Goal: Information Seeking & Learning: Check status

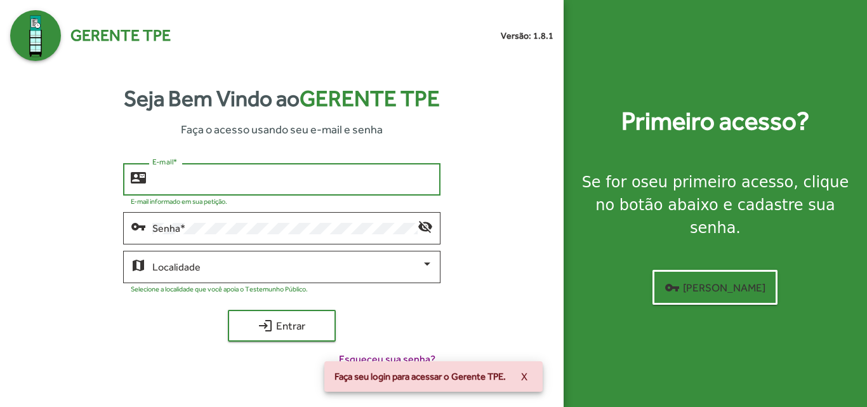
click at [173, 177] on input "E-mail *" at bounding box center [292, 179] width 280 height 11
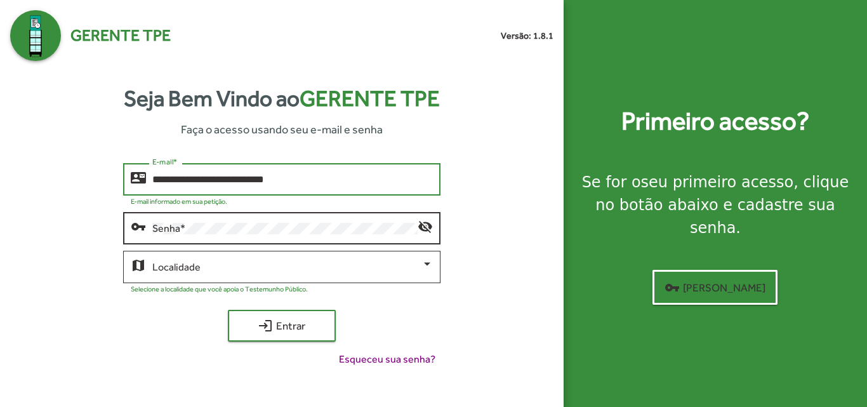
type input "**********"
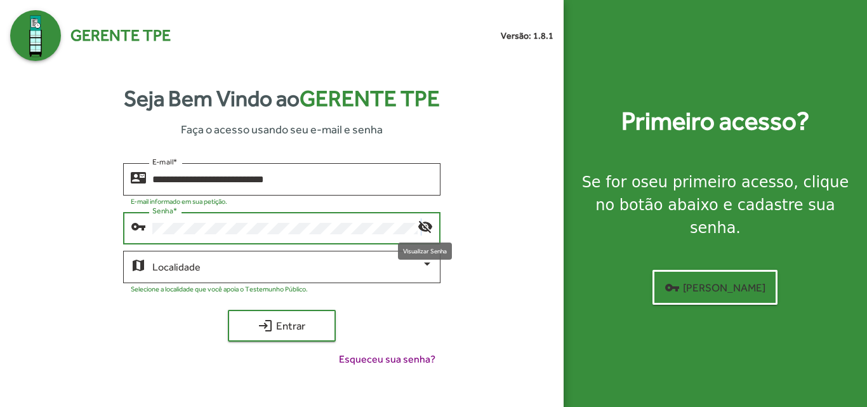
click at [421, 231] on mat-icon "visibility_off" at bounding box center [425, 225] width 15 height 15
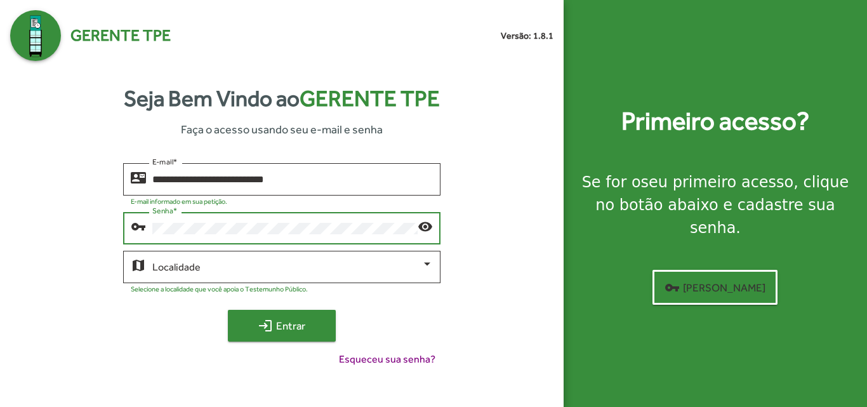
click at [304, 324] on span "login Entrar" at bounding box center [281, 325] width 85 height 23
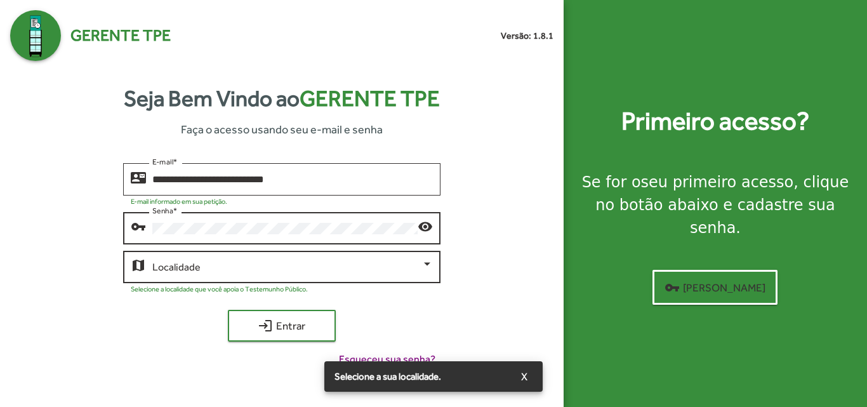
click at [341, 276] on div "Localidade" at bounding box center [292, 265] width 280 height 35
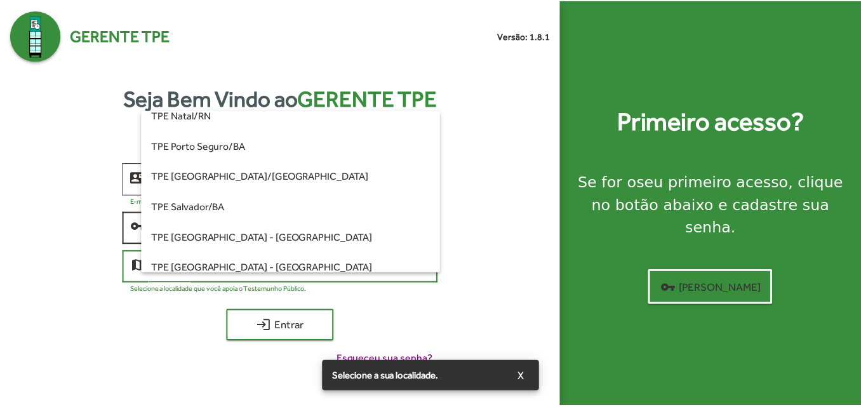
scroll to position [317, 0]
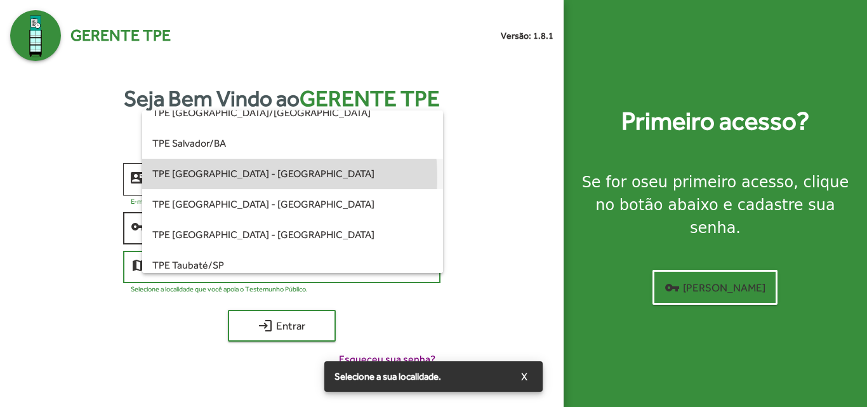
click at [241, 177] on span "TPE [GEOGRAPHIC_DATA] - [GEOGRAPHIC_DATA]" at bounding box center [292, 174] width 280 height 30
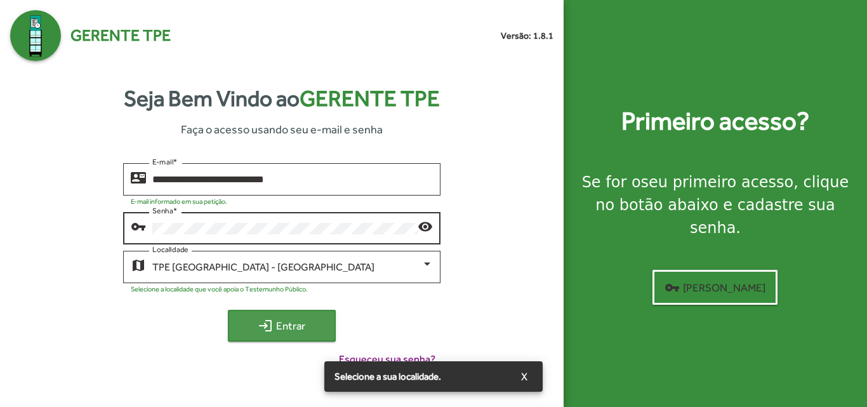
click at [278, 330] on span "login Entrar" at bounding box center [281, 325] width 85 height 23
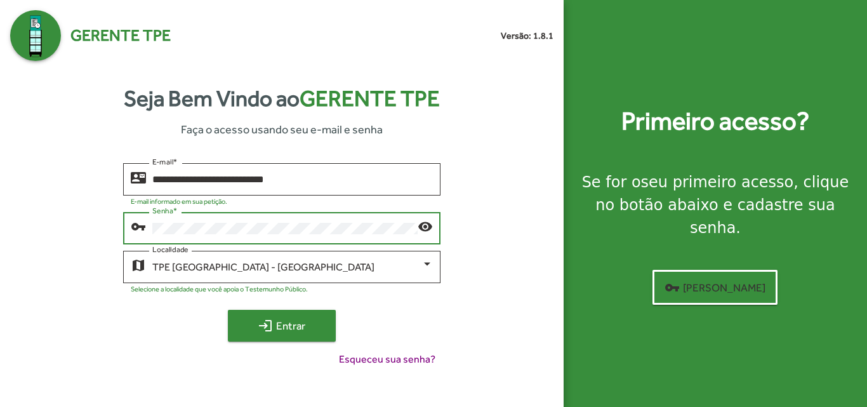
click at [275, 321] on span "login Entrar" at bounding box center [281, 325] width 85 height 23
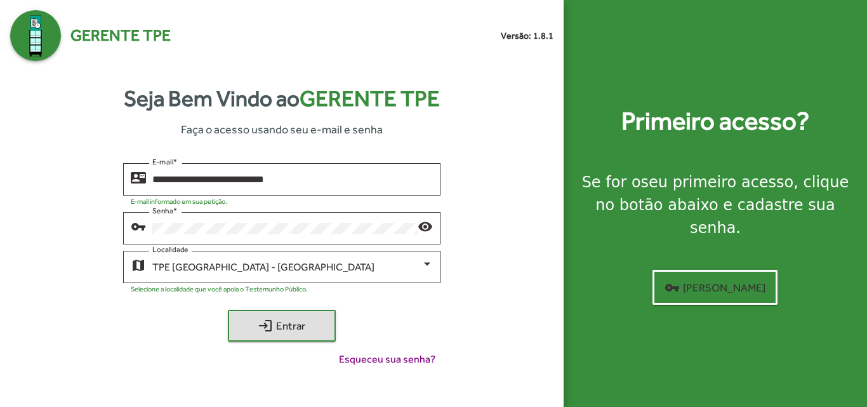
click at [521, 378] on div "**********" at bounding box center [281, 229] width 543 height 337
click at [407, 357] on span "Esqueceu sua senha?" at bounding box center [387, 359] width 96 height 15
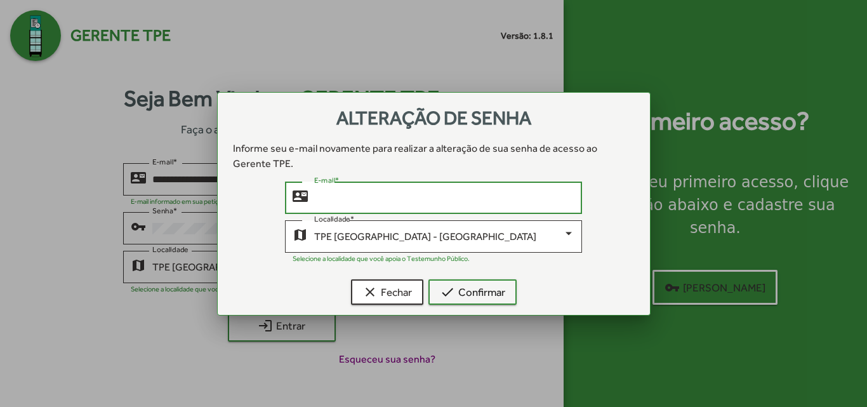
click at [359, 196] on input "E-mail *" at bounding box center [444, 197] width 261 height 11
type input "*****"
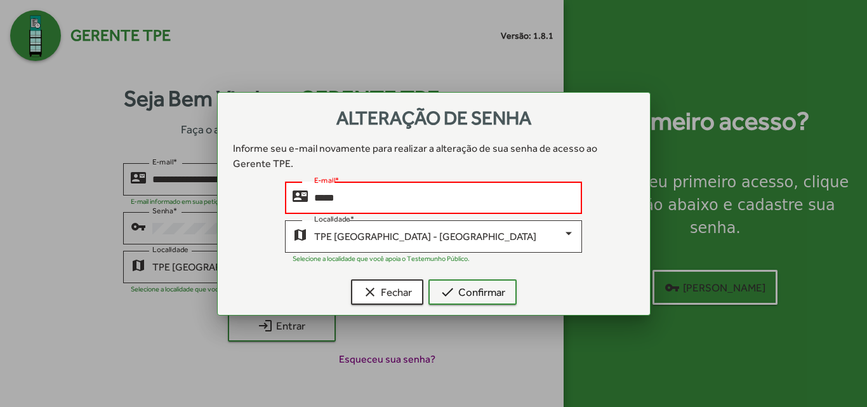
click at [156, 232] on div at bounding box center [433, 203] width 867 height 407
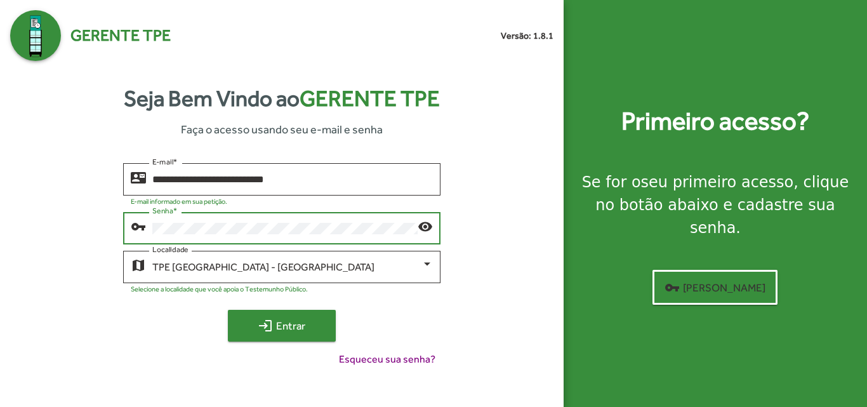
click at [260, 322] on mat-icon "login" at bounding box center [265, 325] width 15 height 15
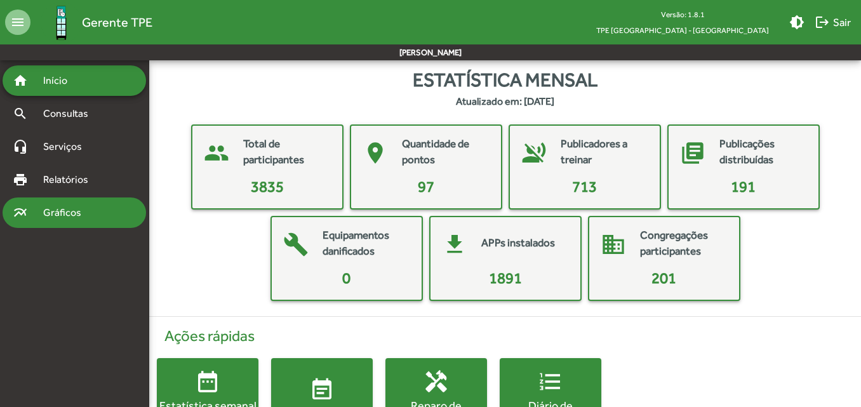
click at [89, 201] on div "multiline_chart Gráficos" at bounding box center [74, 212] width 143 height 30
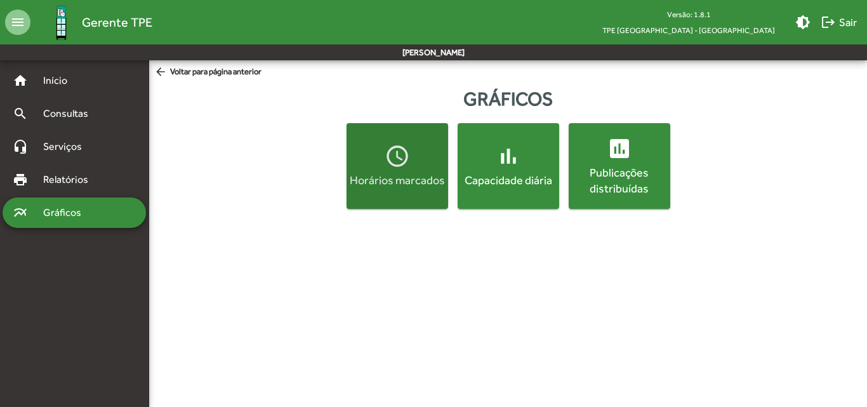
click at [388, 163] on mat-icon "access_time" at bounding box center [397, 155] width 25 height 25
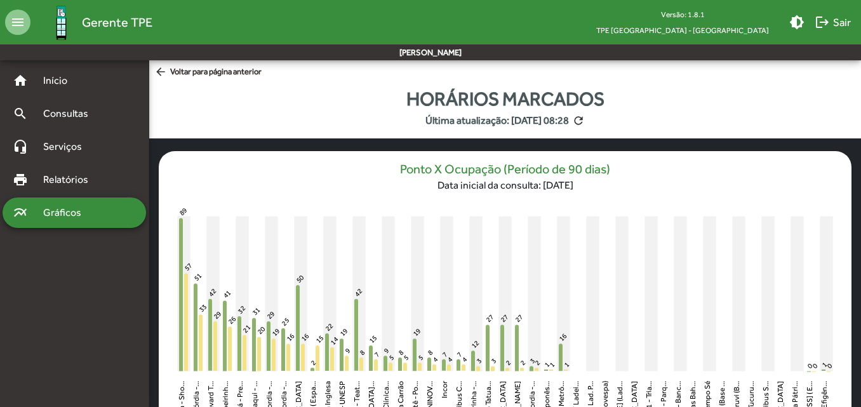
scroll to position [63, 0]
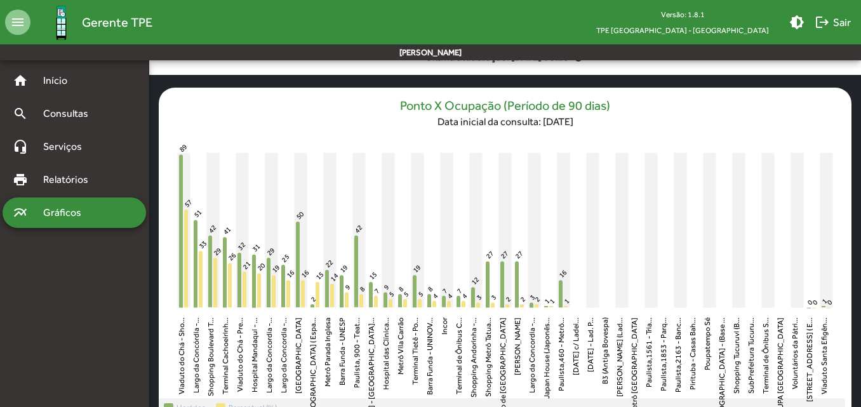
click at [52, 209] on span "Gráficos" at bounding box center [67, 212] width 63 height 15
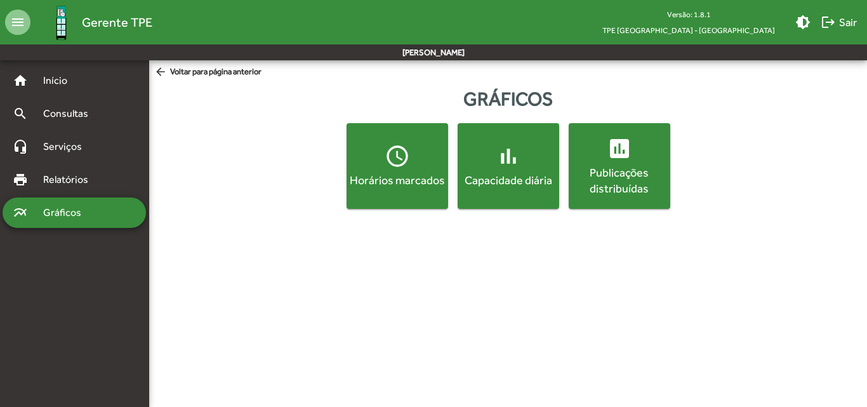
click at [517, 149] on mat-icon "bar_chart" at bounding box center [508, 155] width 25 height 25
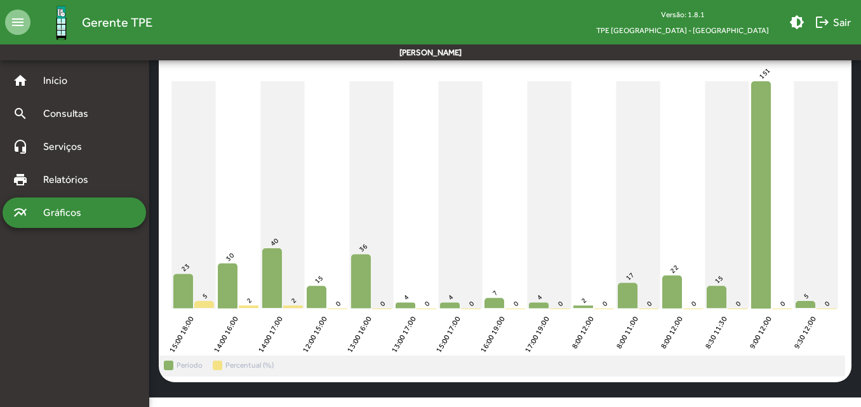
scroll to position [143, 0]
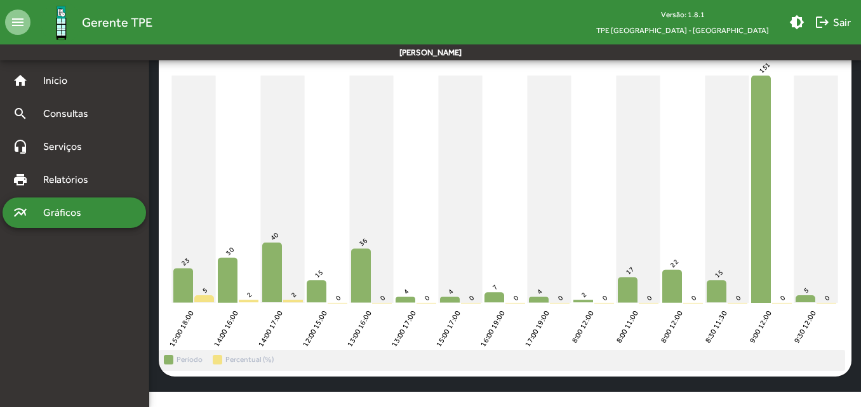
click at [67, 209] on span "Gráficos" at bounding box center [67, 212] width 63 height 15
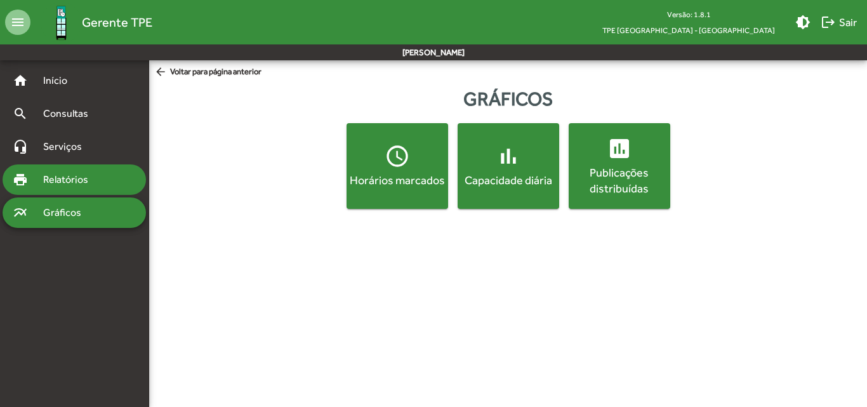
click at [68, 181] on span "Relatórios" at bounding box center [70, 179] width 69 height 15
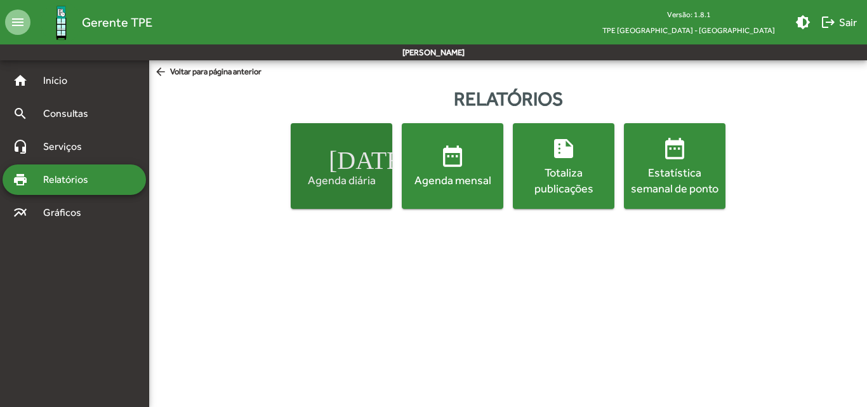
click at [323, 152] on span "[DATE] Agenda diária" at bounding box center [341, 165] width 96 height 44
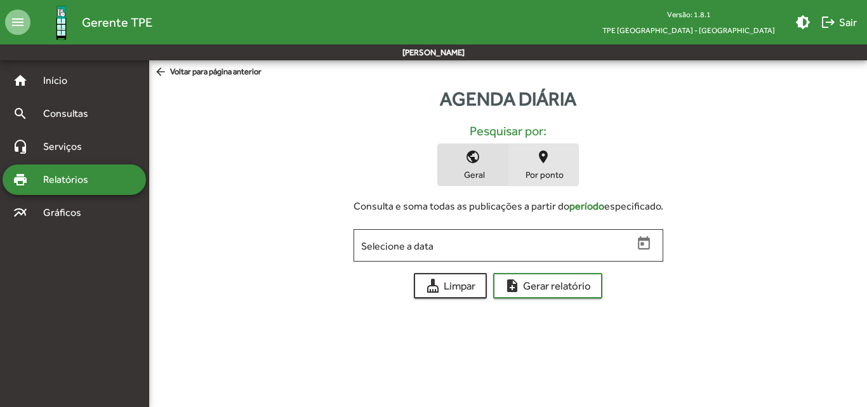
click at [536, 164] on mat-icon "place" at bounding box center [543, 156] width 15 height 15
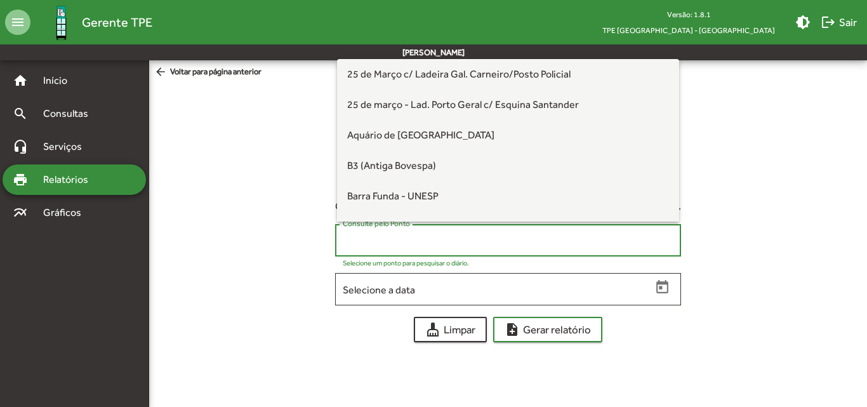
click at [495, 244] on input "Consulte pelo Ponto" at bounding box center [508, 240] width 331 height 11
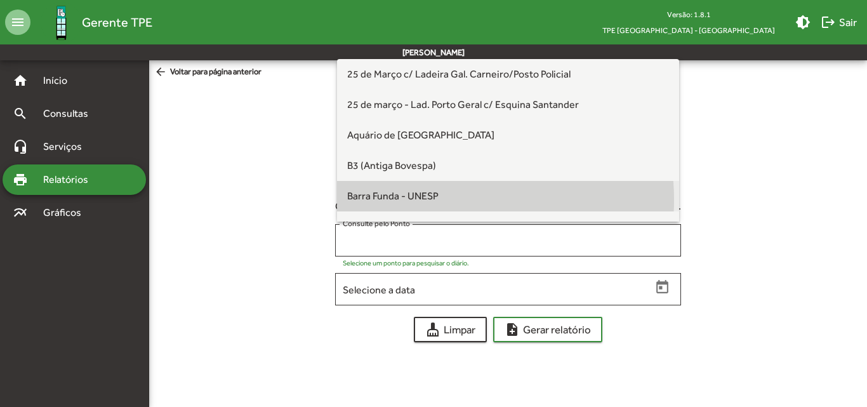
click at [428, 199] on span "Barra Funda - UNESP" at bounding box center [392, 196] width 91 height 12
type input "**********"
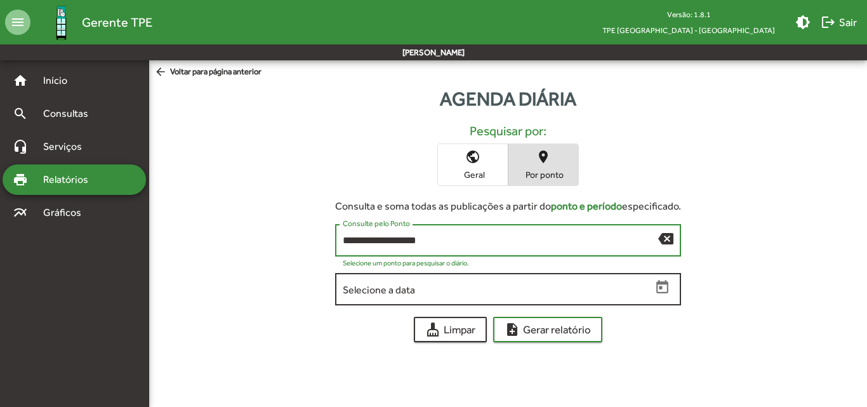
click at [443, 291] on input "Selecione a data" at bounding box center [497, 289] width 308 height 11
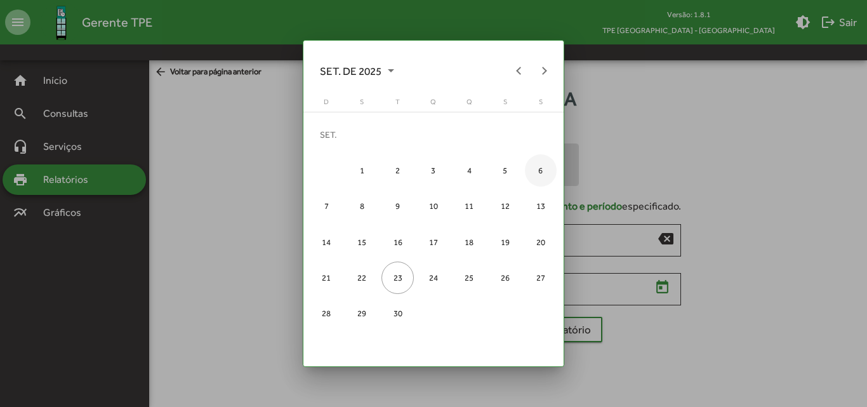
drag, startPoint x: 363, startPoint y: 171, endPoint x: 543, endPoint y: 176, distance: 180.3
click at [543, 176] on tr "1 2 3 4 5 6" at bounding box center [433, 170] width 250 height 36
click at [432, 249] on div "17" at bounding box center [434, 242] width 32 height 32
type input "**********"
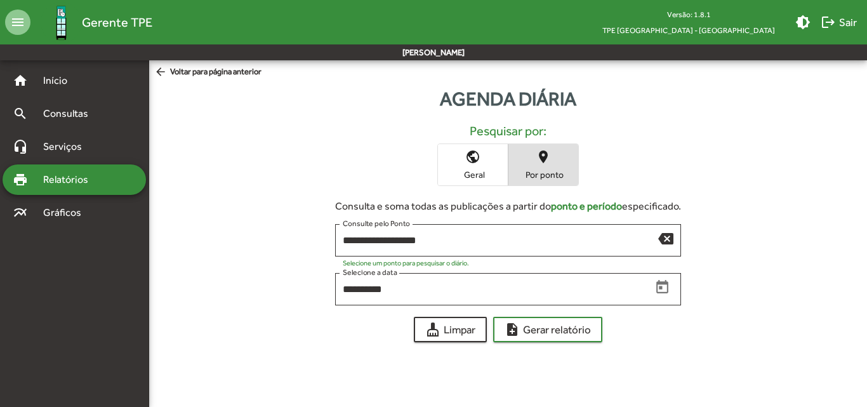
click at [79, 174] on span "Relatórios" at bounding box center [70, 179] width 69 height 15
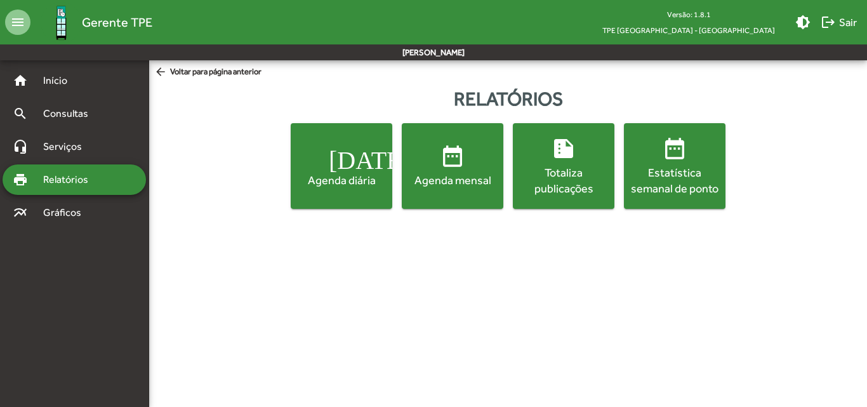
click at [646, 164] on div "Estatística semanal de ponto" at bounding box center [674, 180] width 96 height 32
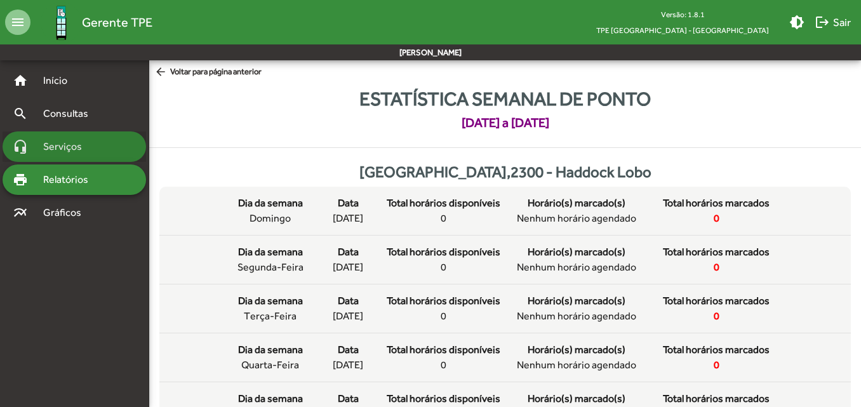
click at [43, 141] on span "Serviços" at bounding box center [67, 146] width 63 height 15
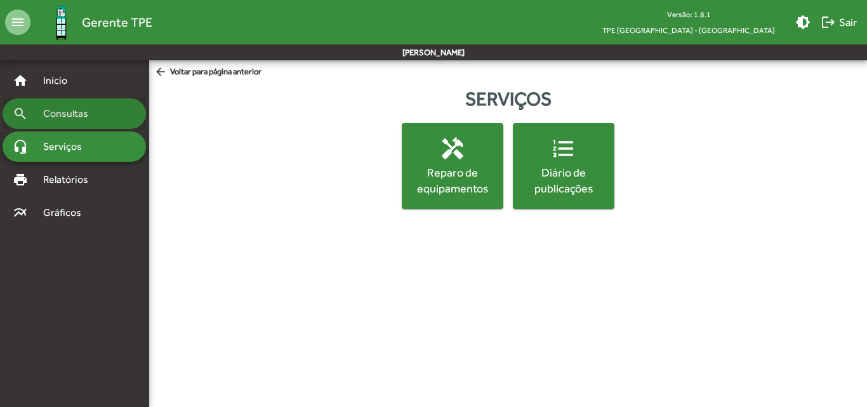
click at [70, 109] on span "Consultas" at bounding box center [70, 113] width 69 height 15
